Goal: Browse casually: Explore the website without a specific task or goal

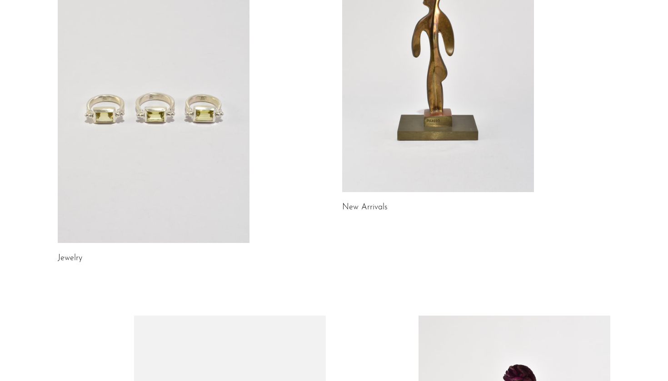
scroll to position [135, 0]
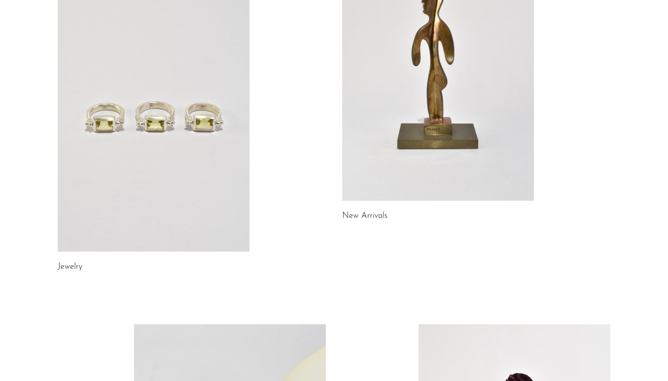
click at [393, 153] on link at bounding box center [438, 66] width 192 height 269
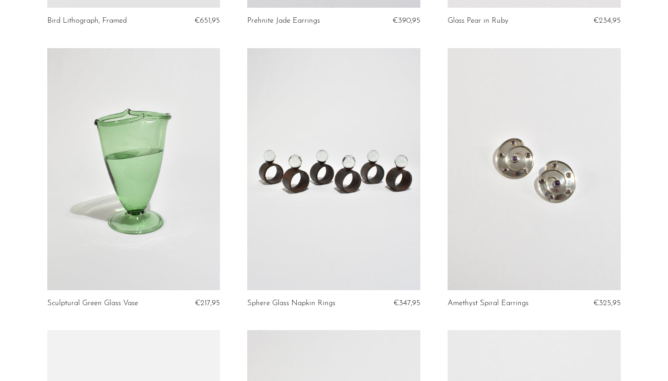
scroll to position [71, 0]
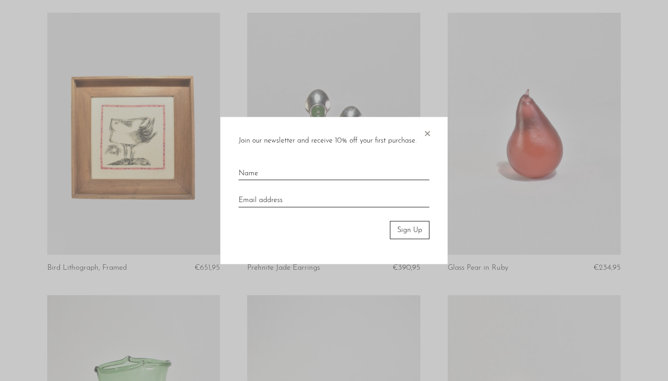
click at [430, 131] on span "×" at bounding box center [427, 131] width 9 height 29
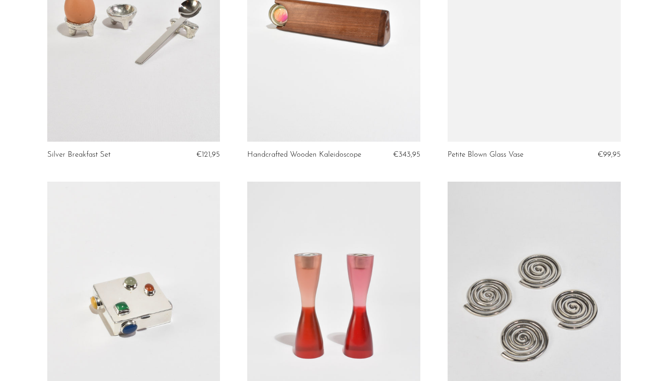
scroll to position [3219, 0]
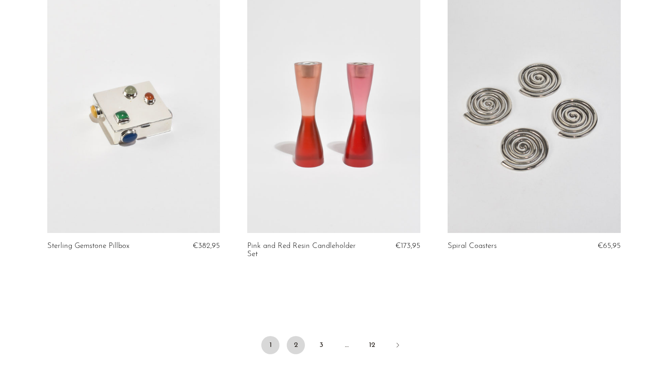
click at [296, 336] on link "2" at bounding box center [296, 345] width 18 height 18
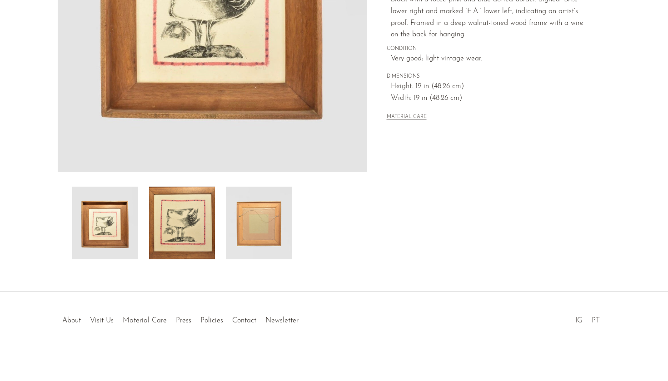
scroll to position [210, 0]
click at [278, 202] on img at bounding box center [259, 223] width 66 height 73
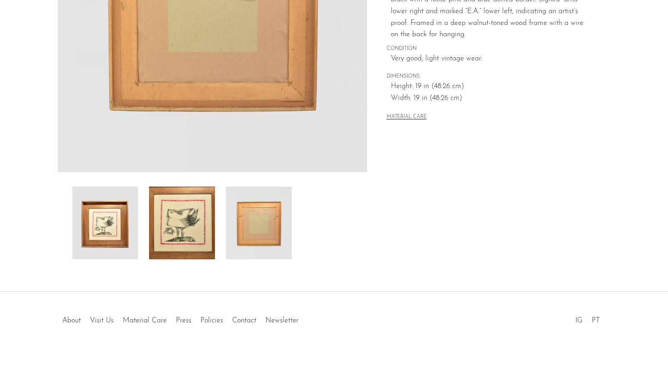
click at [179, 242] on img at bounding box center [182, 223] width 66 height 73
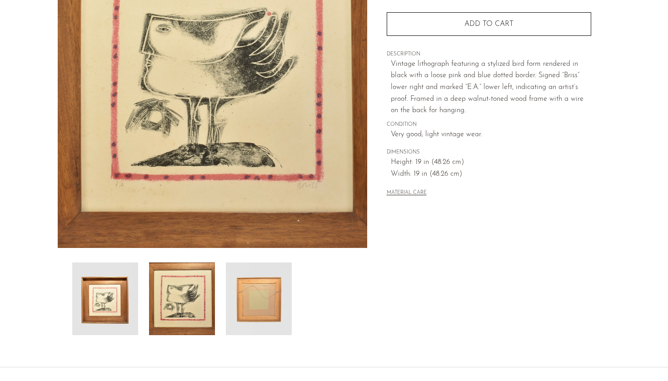
scroll to position [99, 0]
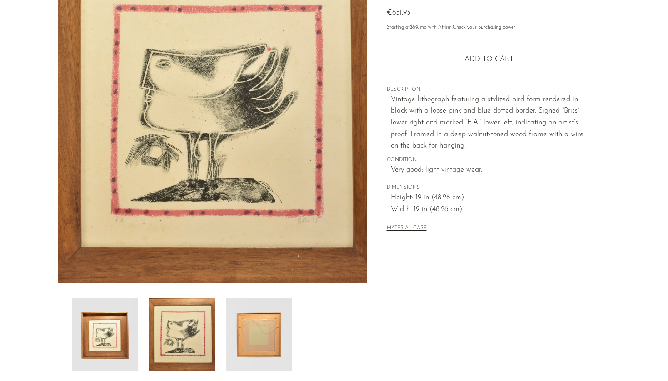
click at [127, 320] on img at bounding box center [105, 334] width 66 height 73
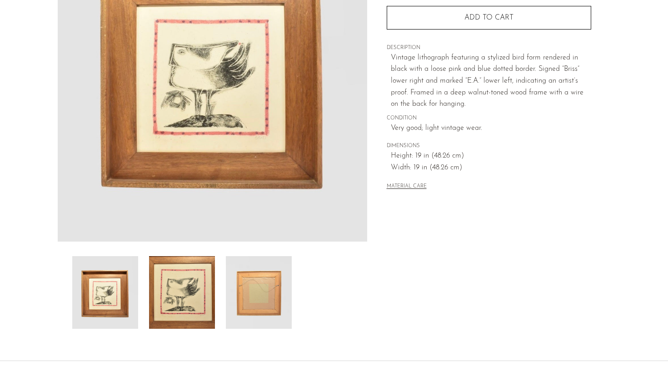
scroll to position [146, 0]
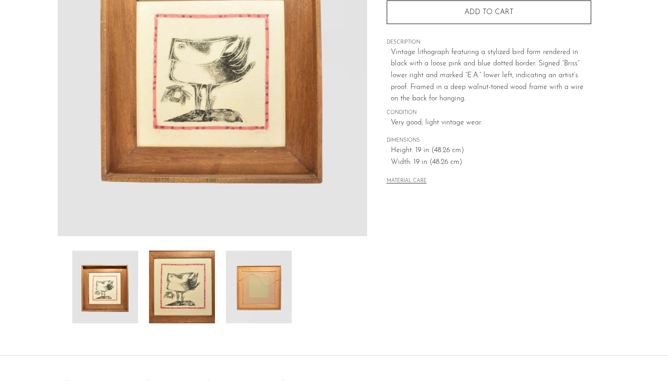
click at [235, 318] on img at bounding box center [259, 287] width 66 height 73
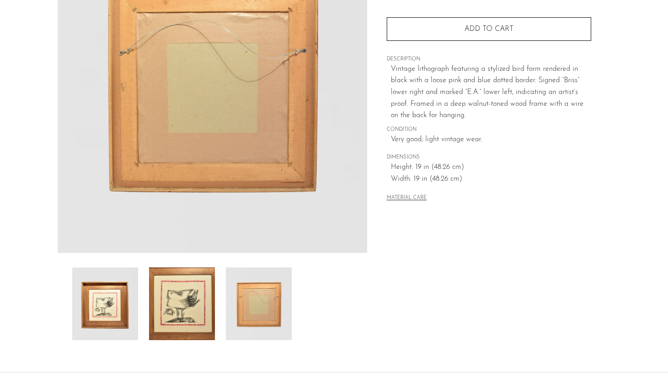
scroll to position [104, 0]
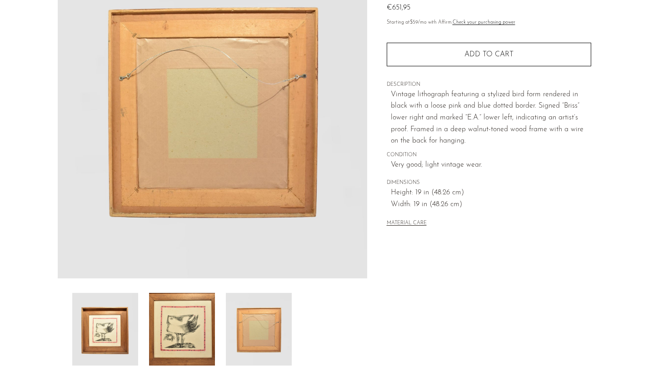
click at [191, 327] on img at bounding box center [182, 329] width 66 height 73
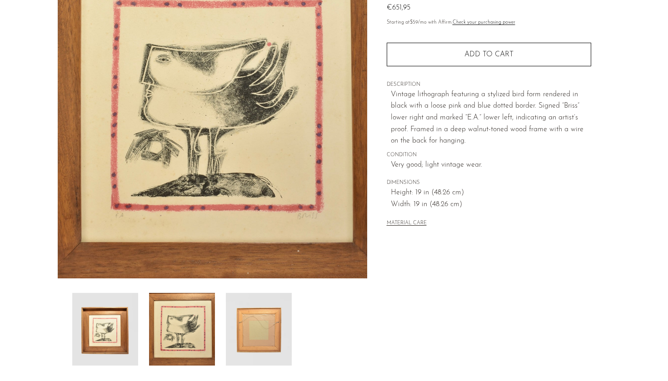
click at [135, 331] on img at bounding box center [105, 329] width 66 height 73
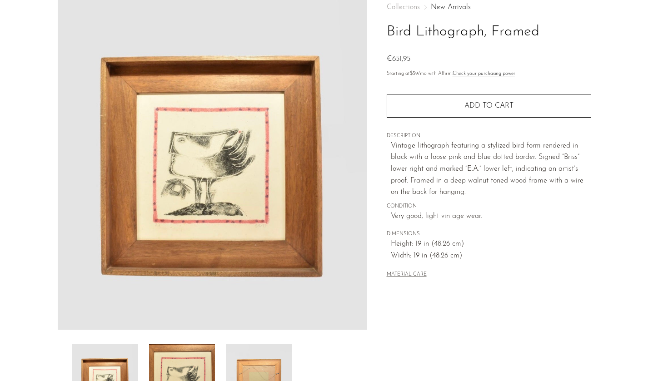
scroll to position [16, 0]
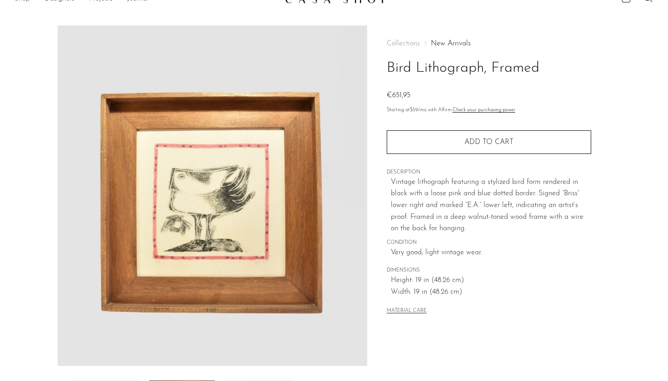
click at [160, 240] on img at bounding box center [213, 195] width 310 height 341
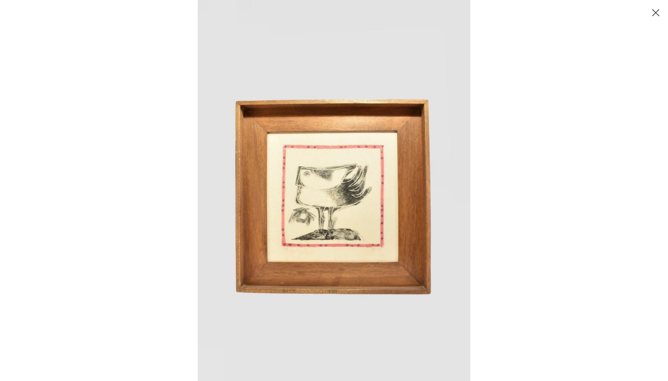
click at [235, 180] on img at bounding box center [334, 190] width 273 height 381
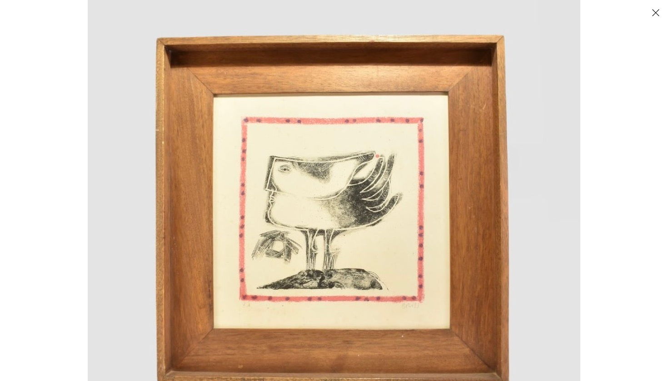
click at [235, 180] on img at bounding box center [334, 200] width 493 height 690
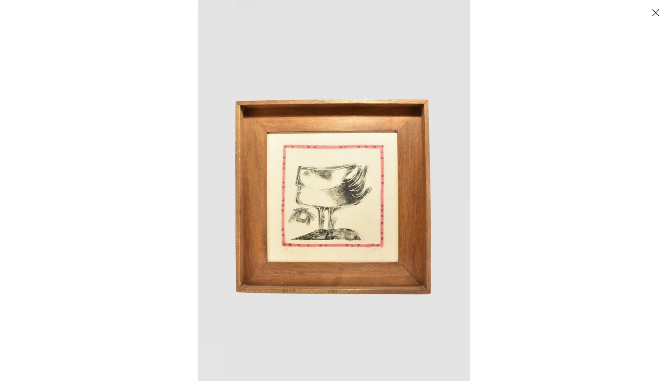
click at [653, 11] on button "Close" at bounding box center [656, 13] width 16 height 16
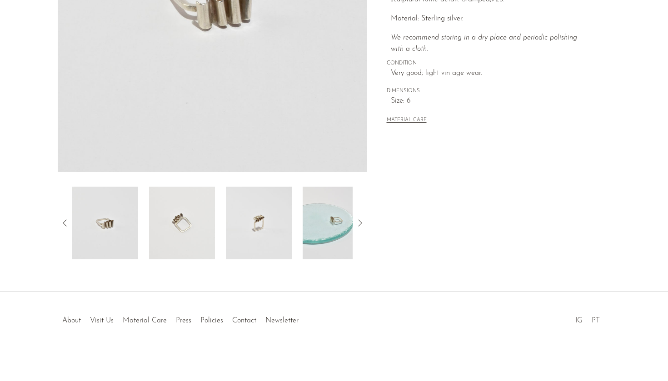
click at [313, 230] on img at bounding box center [336, 223] width 66 height 73
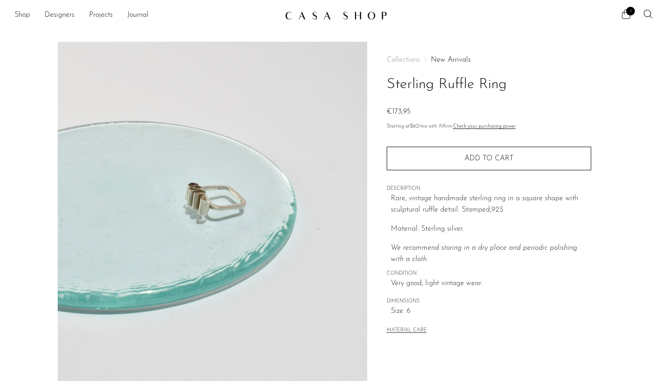
scroll to position [0, 0]
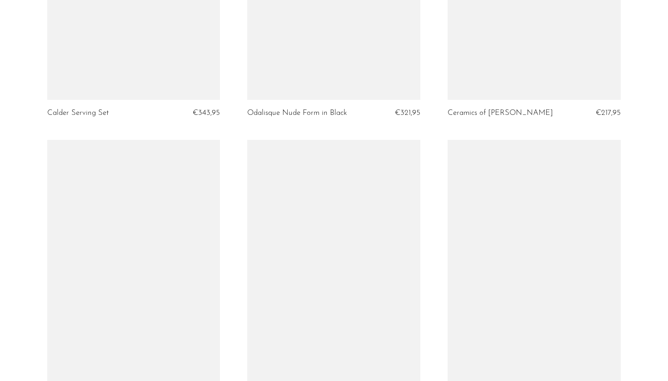
scroll to position [3219, 0]
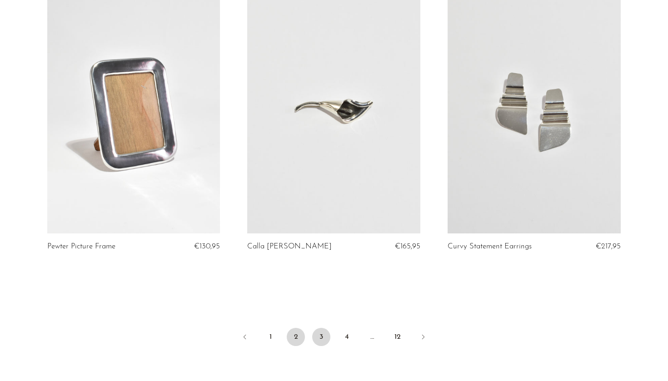
click at [323, 334] on link "3" at bounding box center [321, 337] width 18 height 18
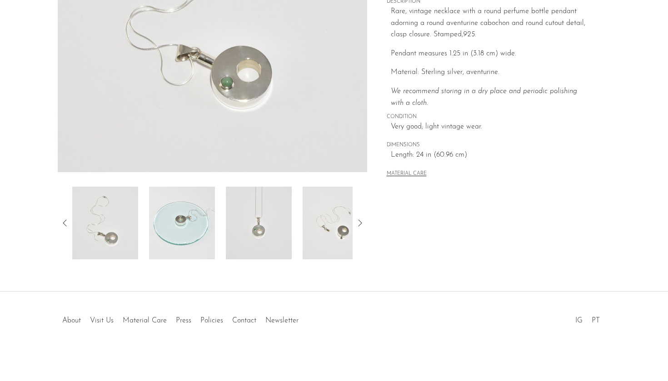
scroll to position [210, 0]
click at [268, 222] on img at bounding box center [259, 223] width 66 height 73
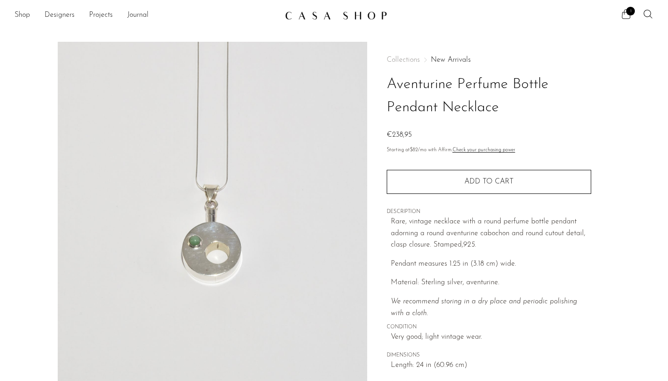
scroll to position [0, 0]
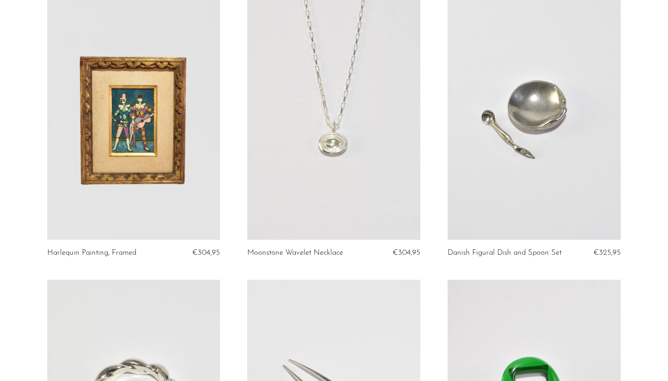
scroll to position [407, 0]
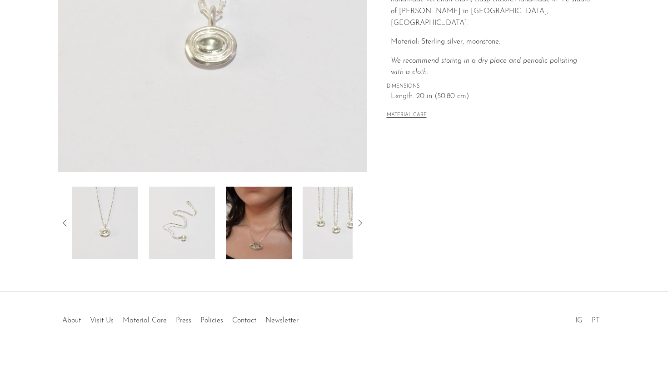
click at [278, 226] on img at bounding box center [259, 223] width 66 height 73
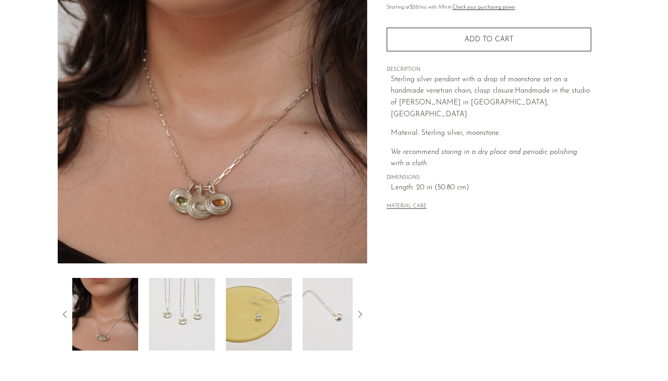
scroll to position [120, 0]
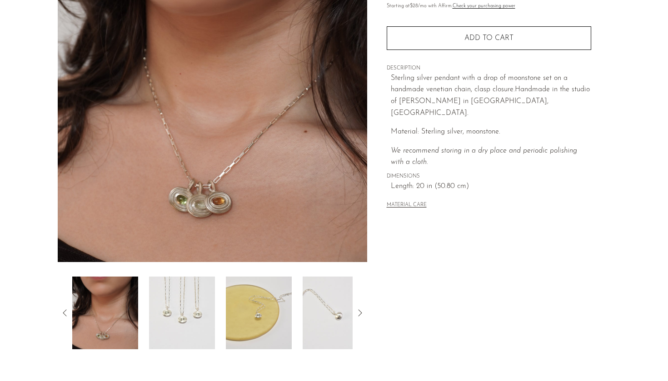
click at [253, 307] on img at bounding box center [259, 313] width 66 height 73
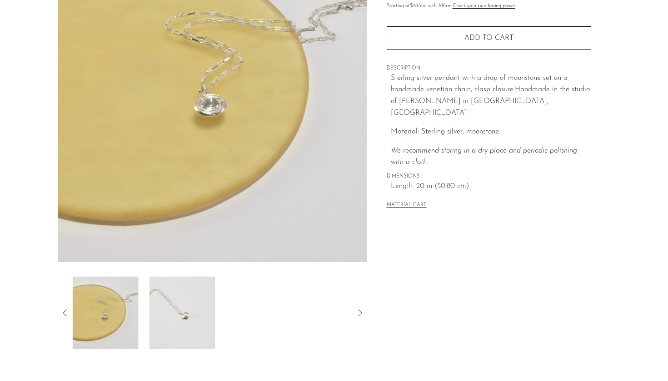
click at [253, 307] on div at bounding box center [212, 313] width 280 height 73
click at [188, 335] on img at bounding box center [182, 313] width 66 height 73
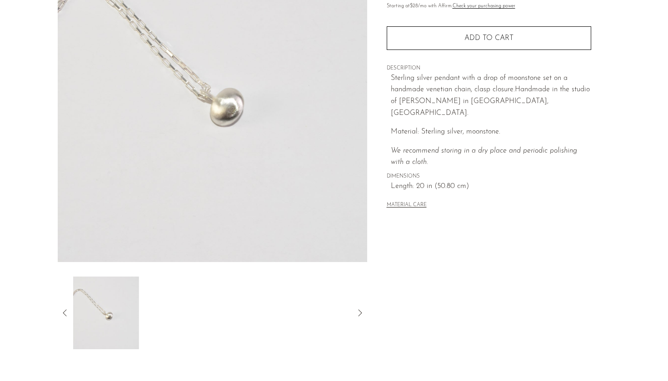
click at [188, 335] on div at bounding box center [212, 313] width 280 height 73
click at [187, 334] on div at bounding box center [212, 313] width 280 height 73
click at [62, 312] on icon at bounding box center [65, 313] width 11 height 11
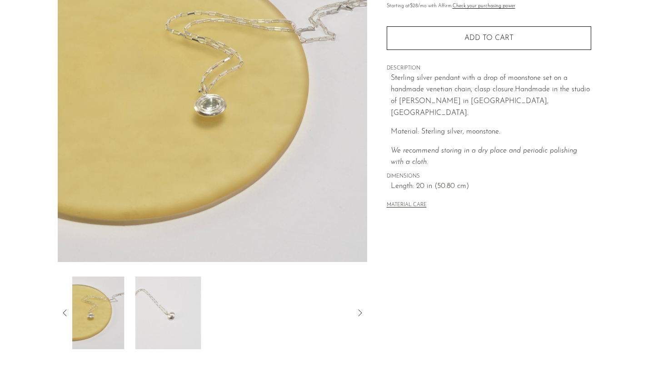
click at [62, 312] on icon at bounding box center [65, 313] width 11 height 11
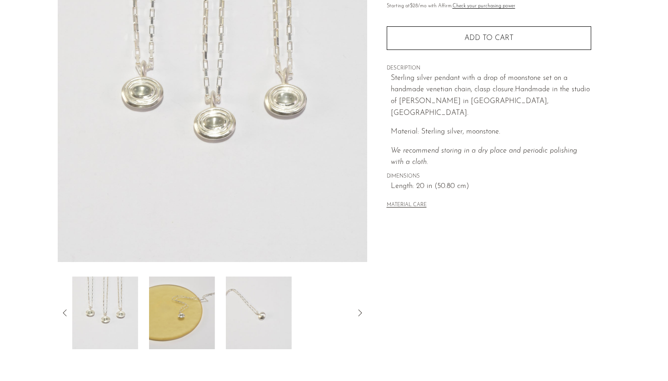
click at [168, 321] on img at bounding box center [182, 313] width 66 height 73
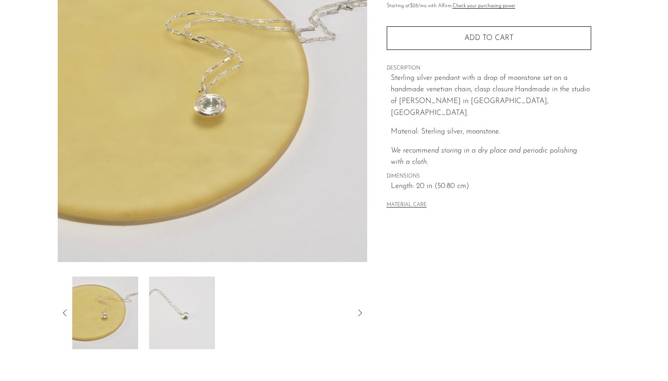
click at [63, 314] on icon at bounding box center [65, 313] width 11 height 11
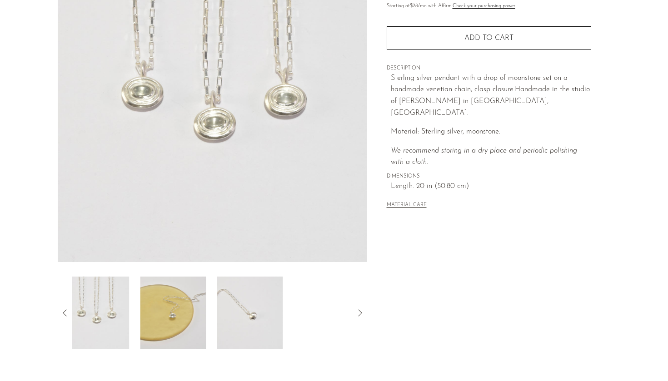
click at [63, 314] on icon at bounding box center [65, 313] width 11 height 11
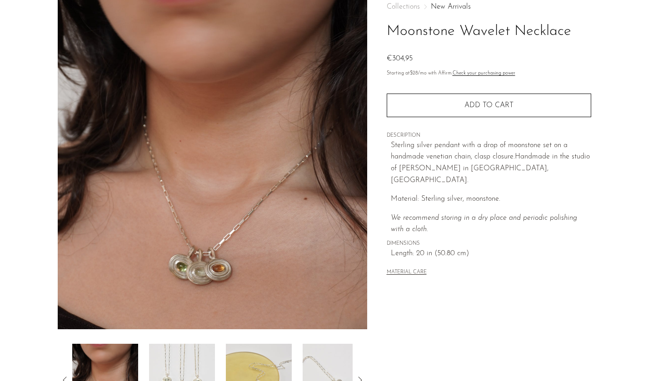
scroll to position [0, 0]
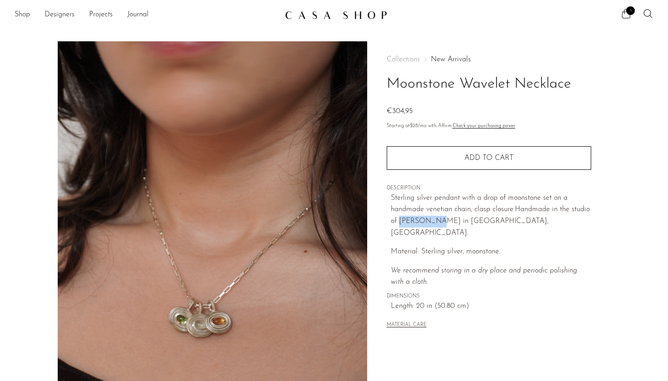
drag, startPoint x: 400, startPoint y: 220, endPoint x: 434, endPoint y: 220, distance: 33.7
click at [434, 220] on span "andmade in the studio of [PERSON_NAME] in [GEOGRAPHIC_DATA], [GEOGRAPHIC_DATA]." at bounding box center [490, 221] width 199 height 30
click at [437, 219] on span "andmade in the studio of [PERSON_NAME] in [GEOGRAPHIC_DATA], [GEOGRAPHIC_DATA]." at bounding box center [490, 221] width 199 height 30
click at [436, 219] on span "andmade in the studio of [PERSON_NAME] in [GEOGRAPHIC_DATA], [GEOGRAPHIC_DATA]." at bounding box center [490, 221] width 199 height 30
copy span "[PERSON_NAME]"
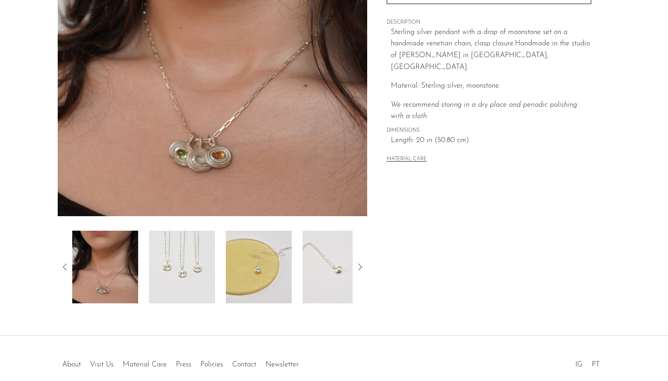
scroll to position [167, 0]
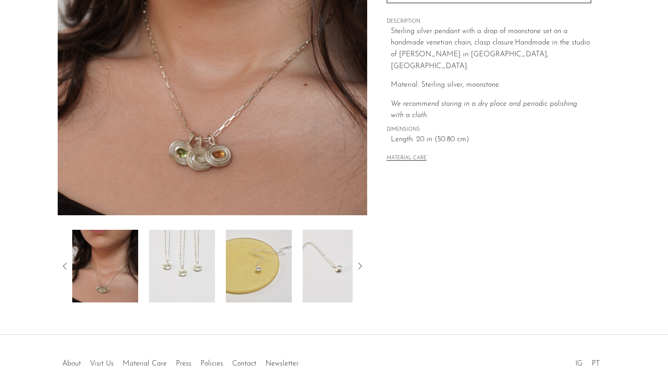
click at [274, 281] on img at bounding box center [259, 266] width 66 height 73
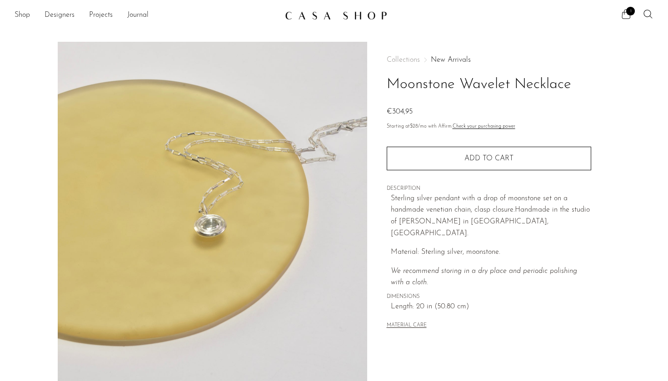
scroll to position [0, 0]
